Goal: Check status: Check status

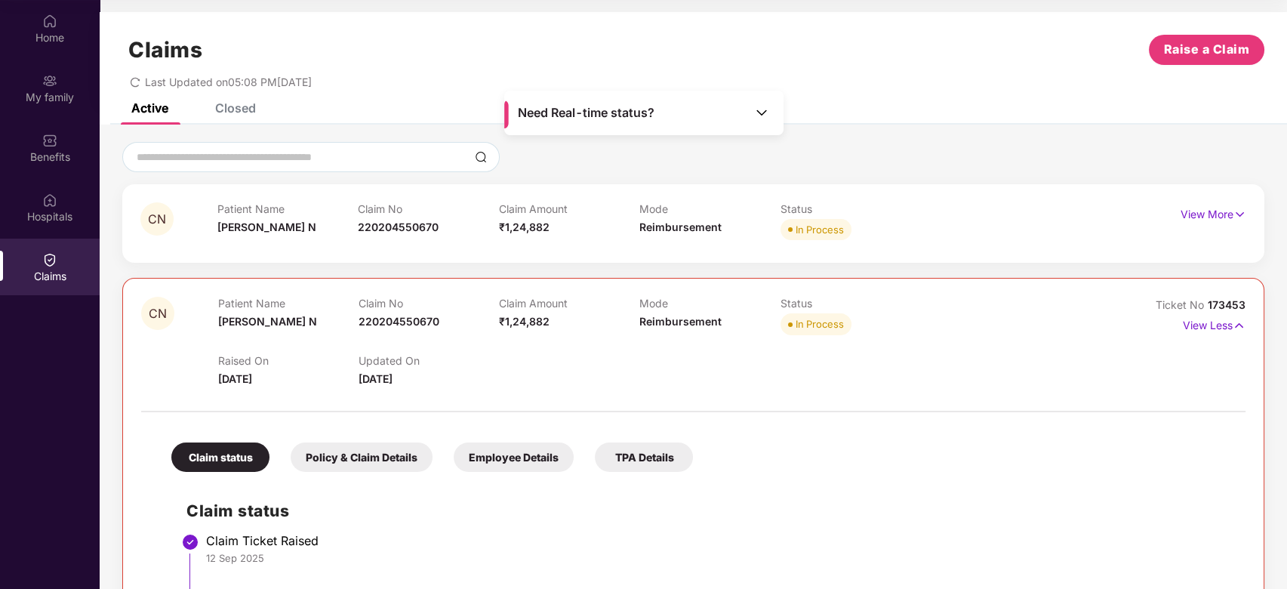
scroll to position [151, 0]
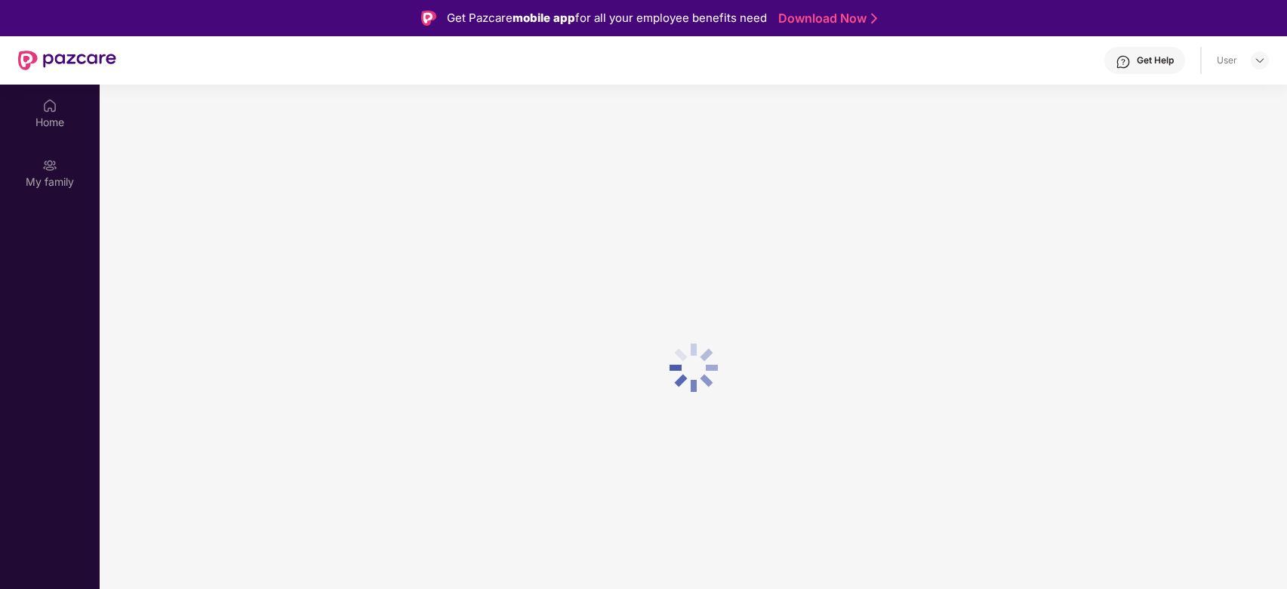
scroll to position [85, 0]
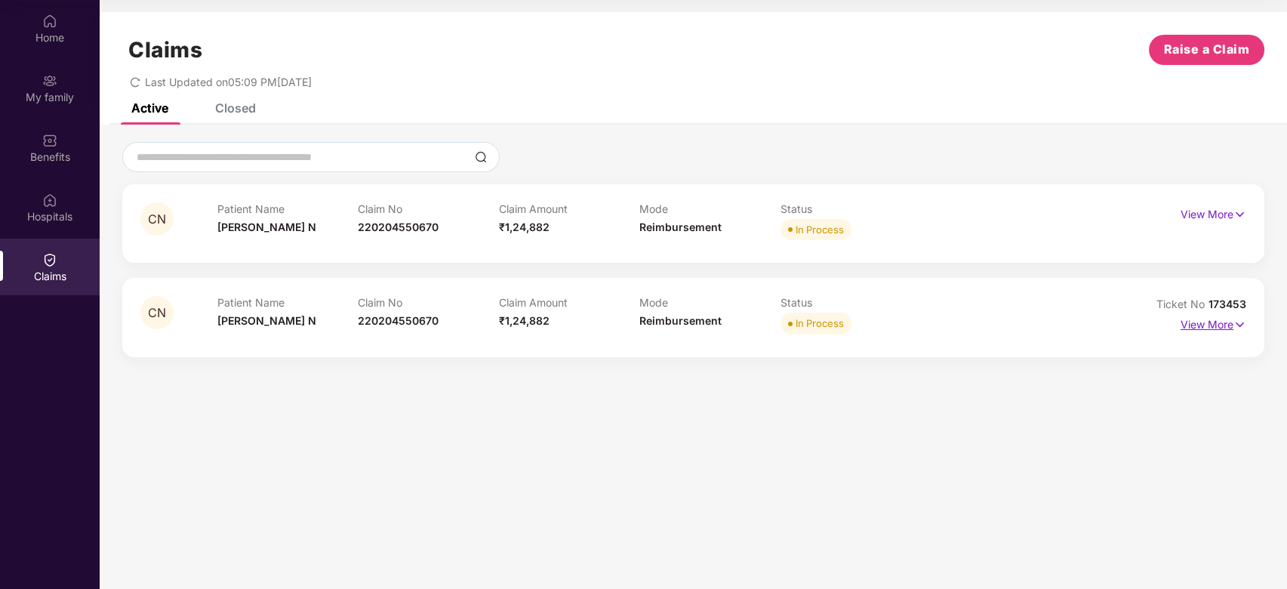
click at [1188, 322] on p "View More" at bounding box center [1214, 322] width 66 height 20
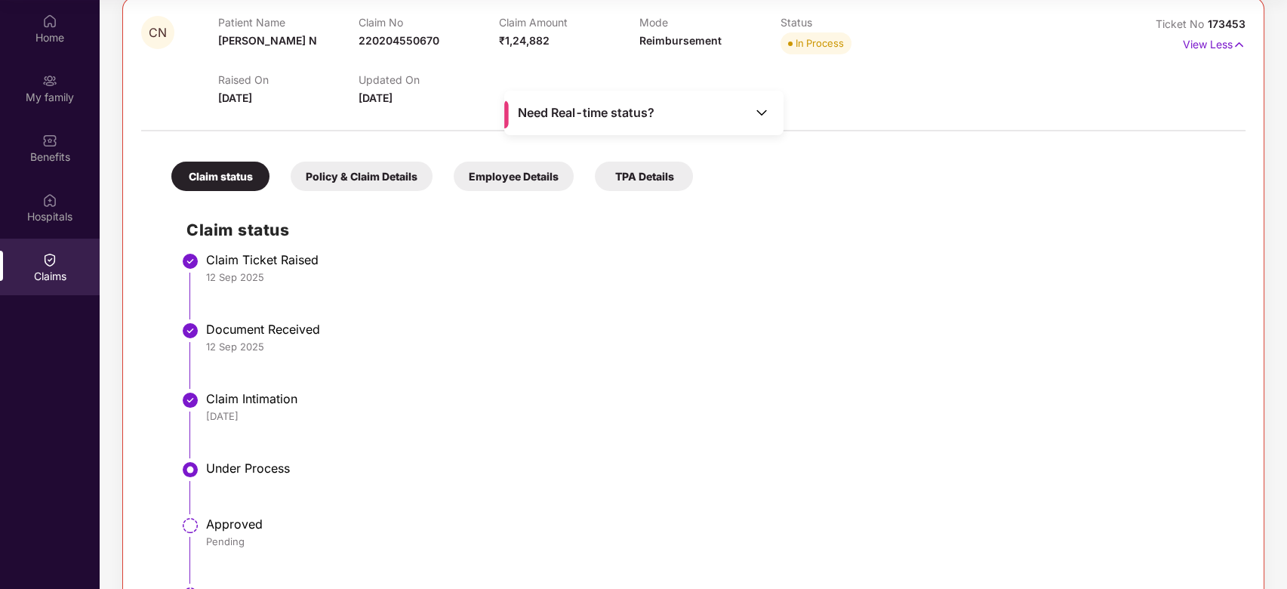
scroll to position [251, 0]
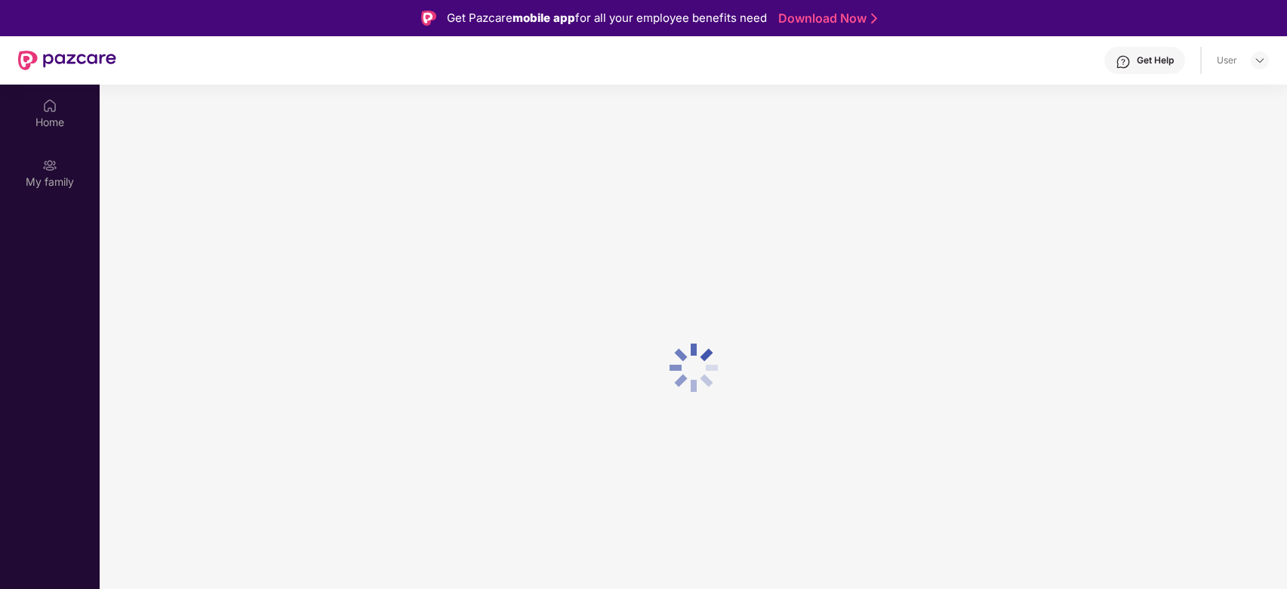
scroll to position [85, 0]
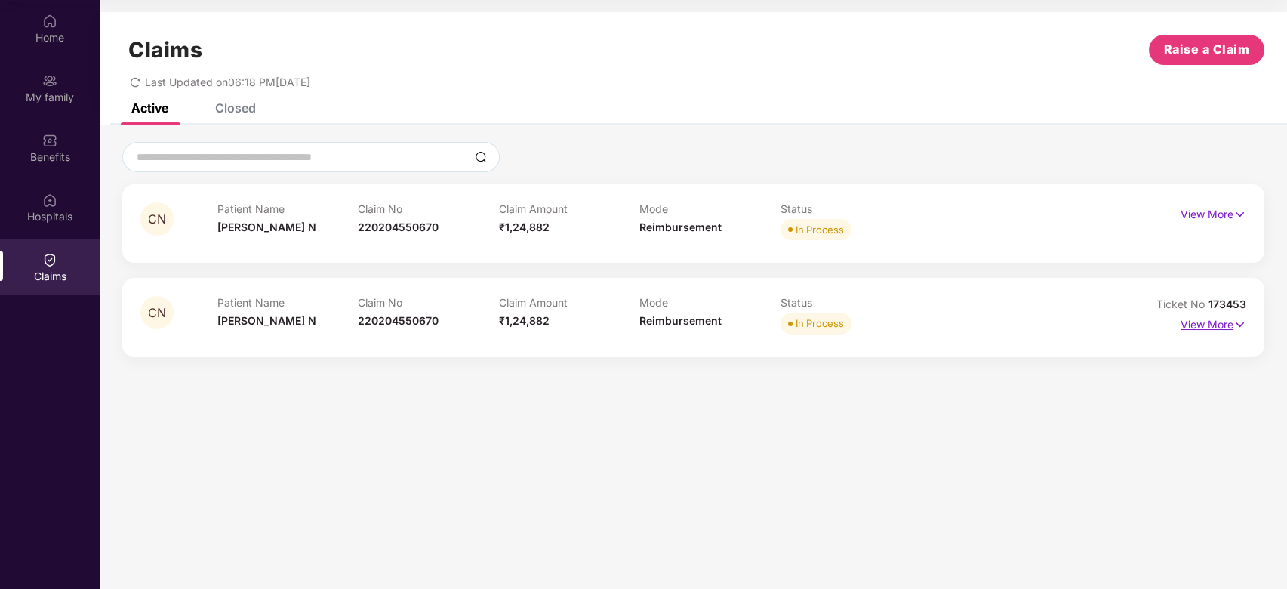
click at [1211, 324] on p "View More" at bounding box center [1214, 322] width 66 height 20
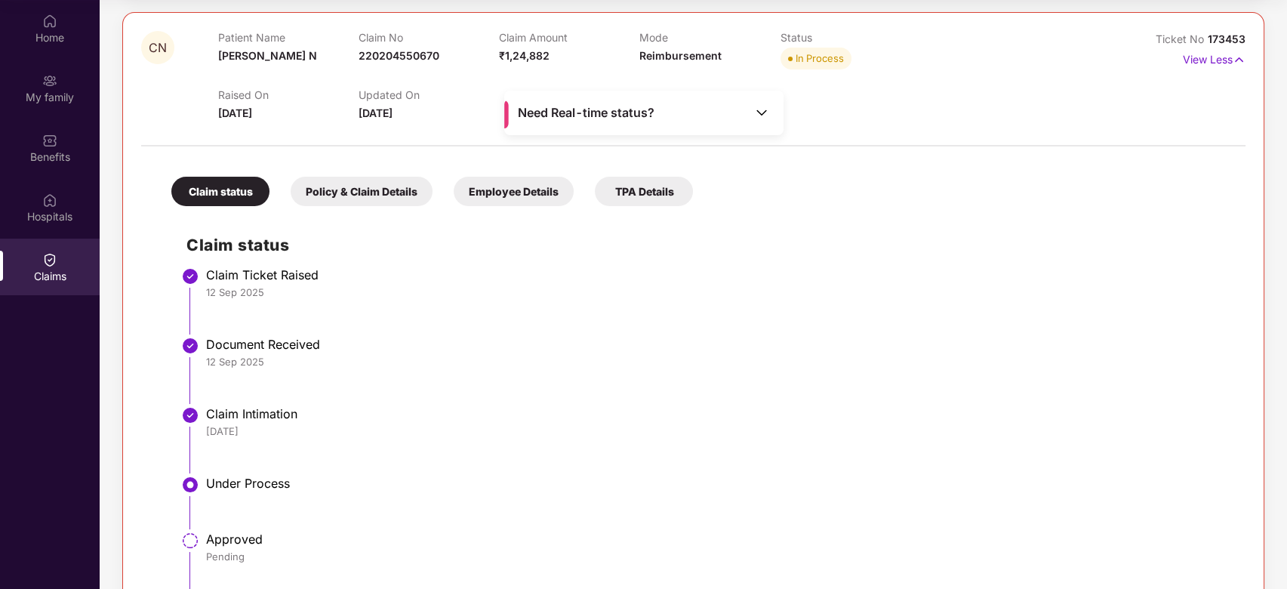
scroll to position [251, 0]
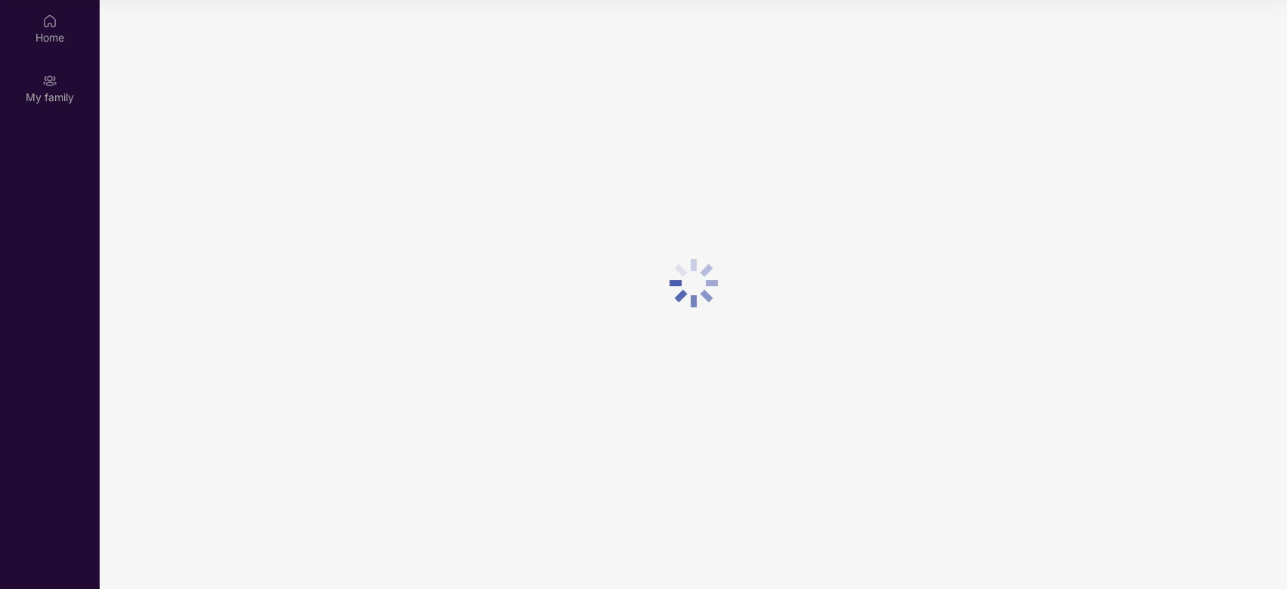
scroll to position [85, 0]
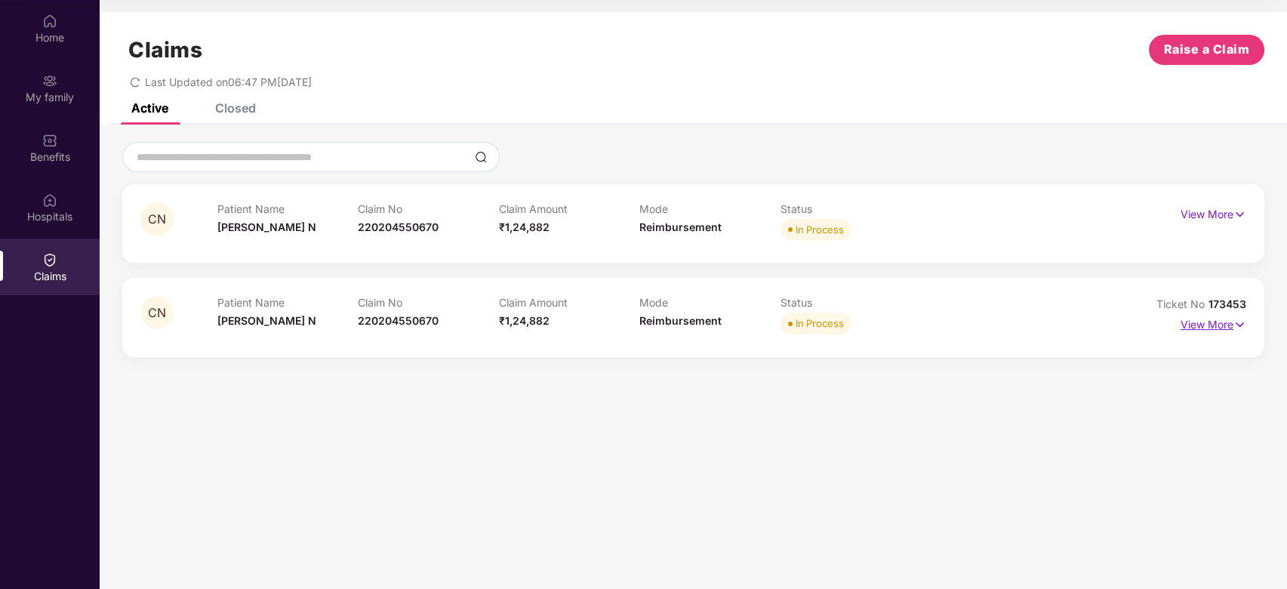
click at [1222, 328] on p "View More" at bounding box center [1214, 322] width 66 height 20
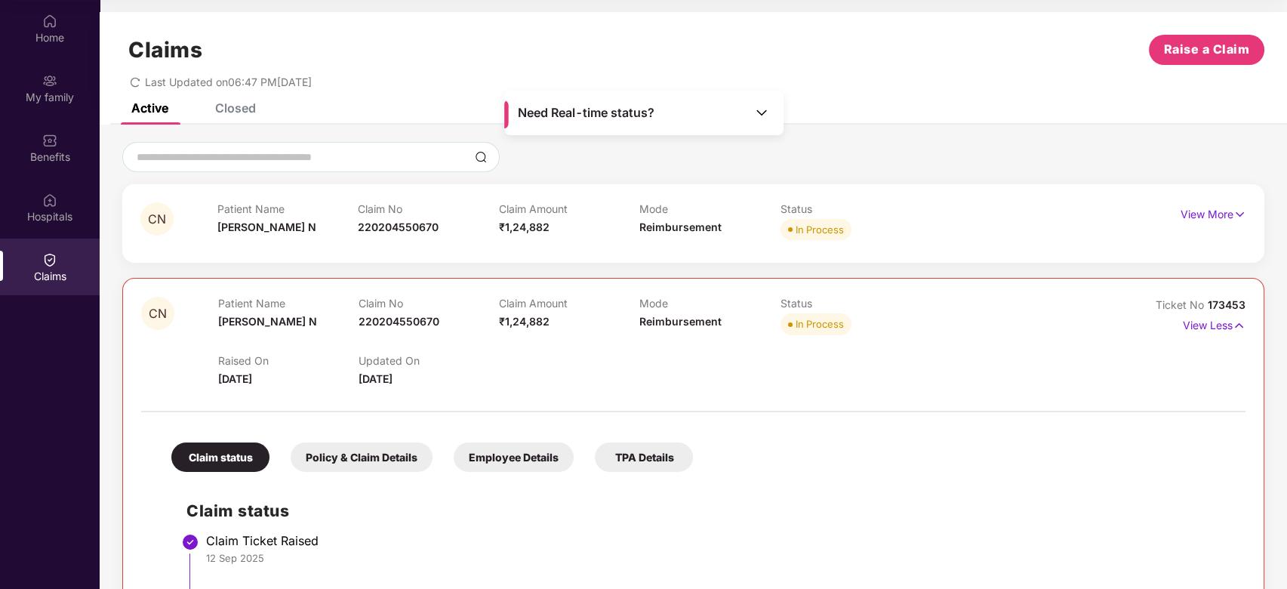
scroll to position [352, 0]
